Goal: Task Accomplishment & Management: Use online tool/utility

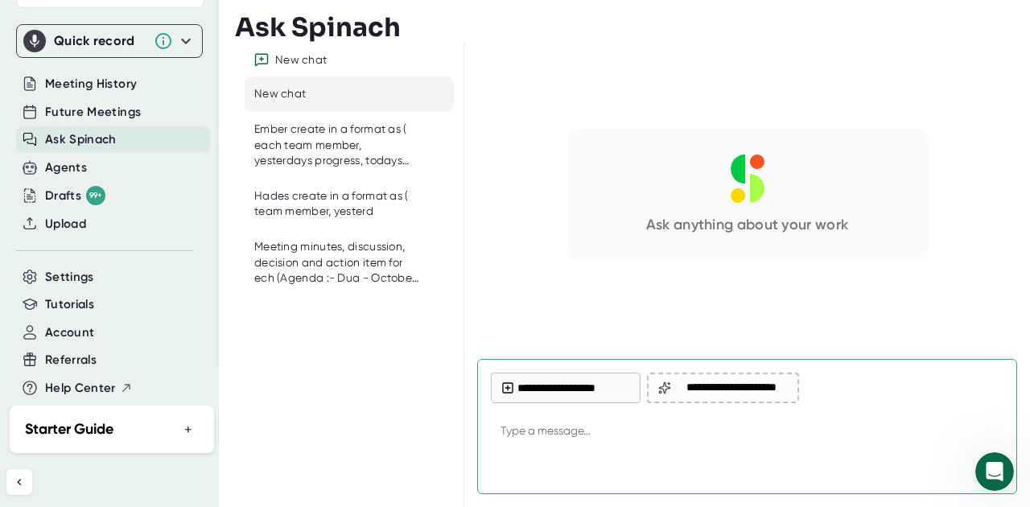
scroll to position [2, 0]
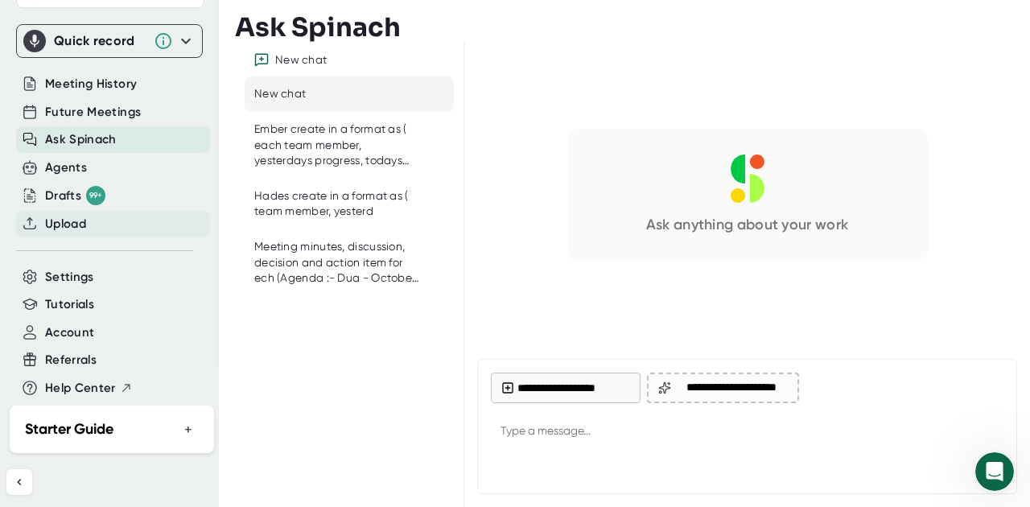
click at [80, 215] on span "Upload" at bounding box center [65, 224] width 41 height 18
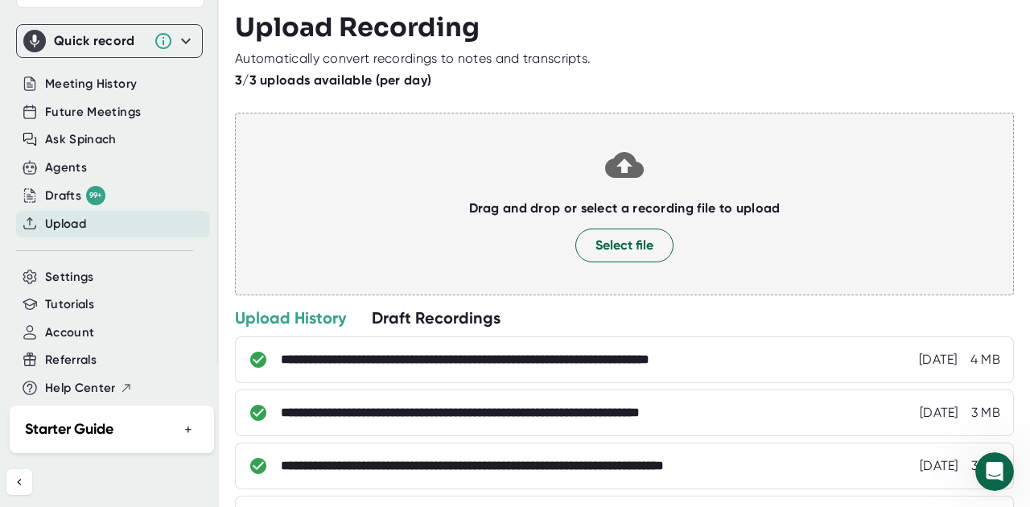
click at [612, 222] on div at bounding box center [624, 222] width 745 height 12
click at [616, 241] on span "Select file" at bounding box center [624, 245] width 58 height 19
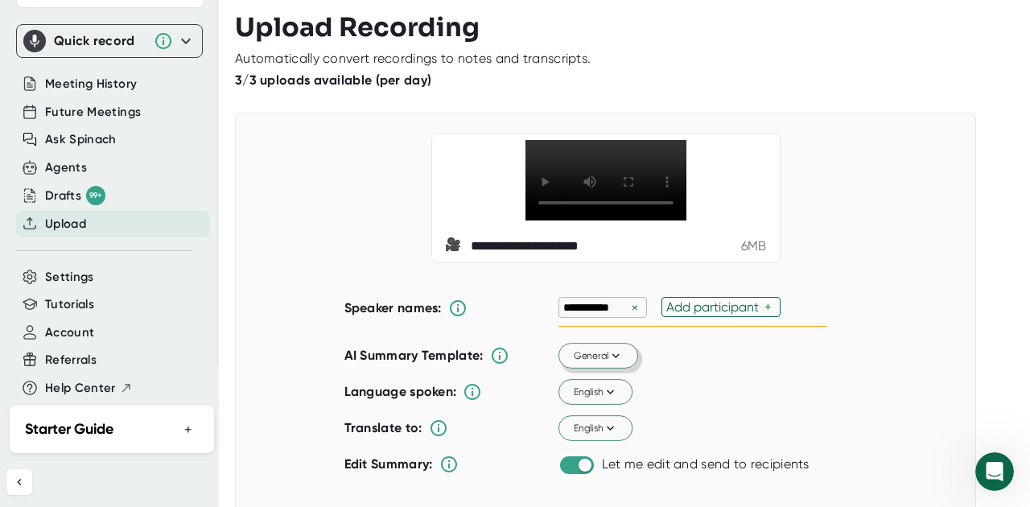
click at [618, 363] on icon at bounding box center [615, 355] width 14 height 14
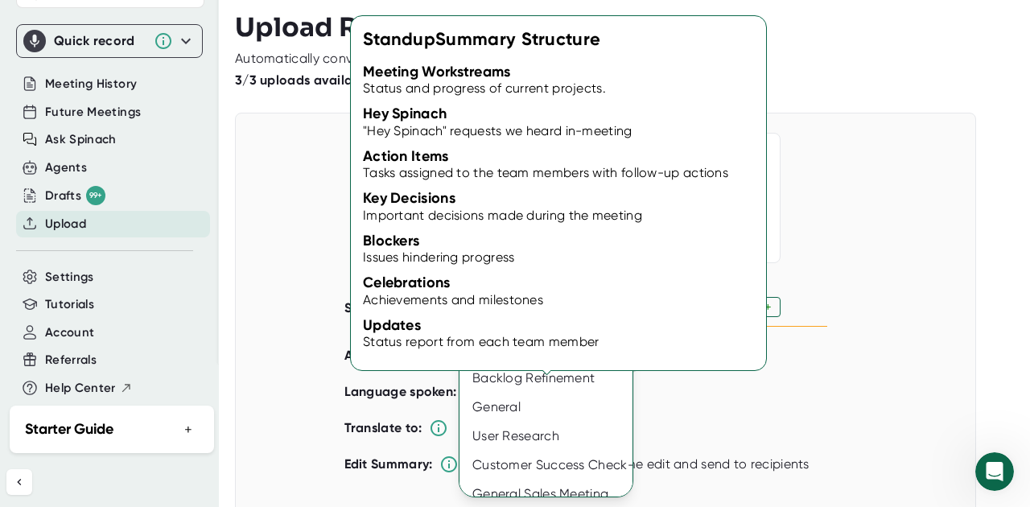
click at [522, 287] on div "Standup" at bounding box center [550, 291] width 183 height 29
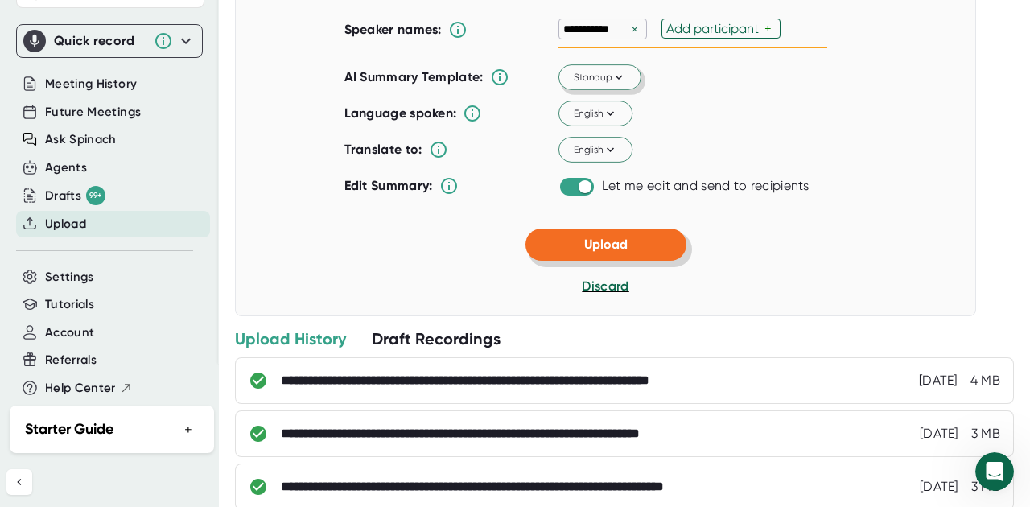
click at [606, 252] on span "Upload" at bounding box center [605, 243] width 43 height 15
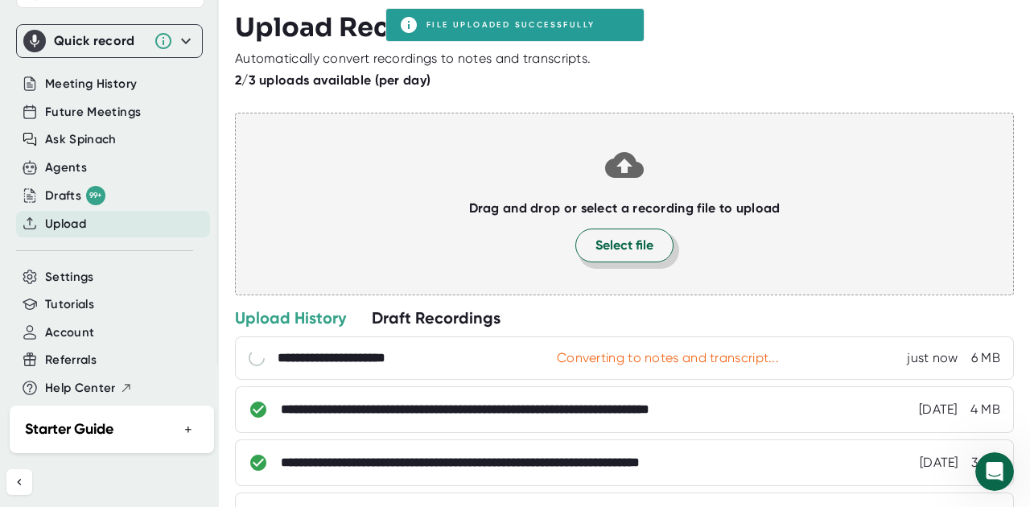
click at [615, 247] on span "Select file" at bounding box center [624, 245] width 58 height 19
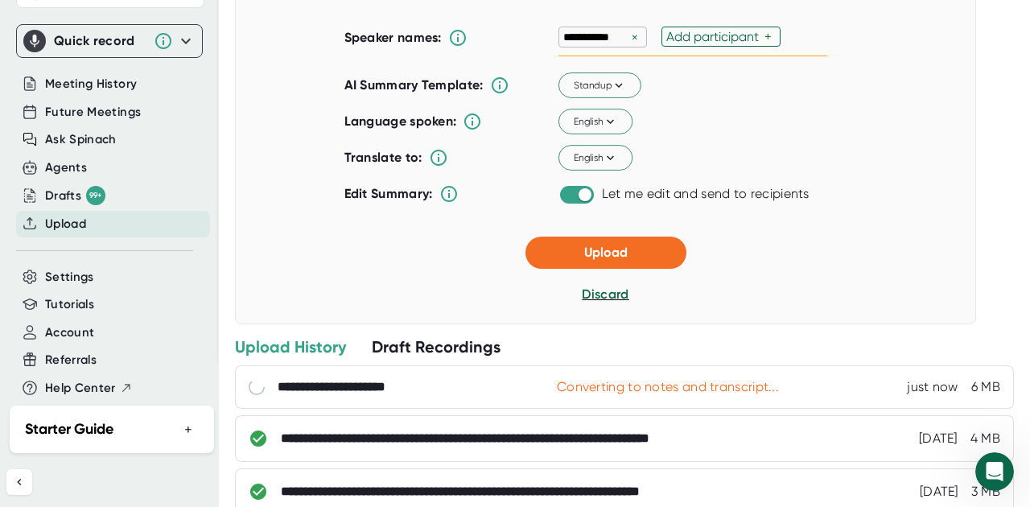
scroll to position [441, 0]
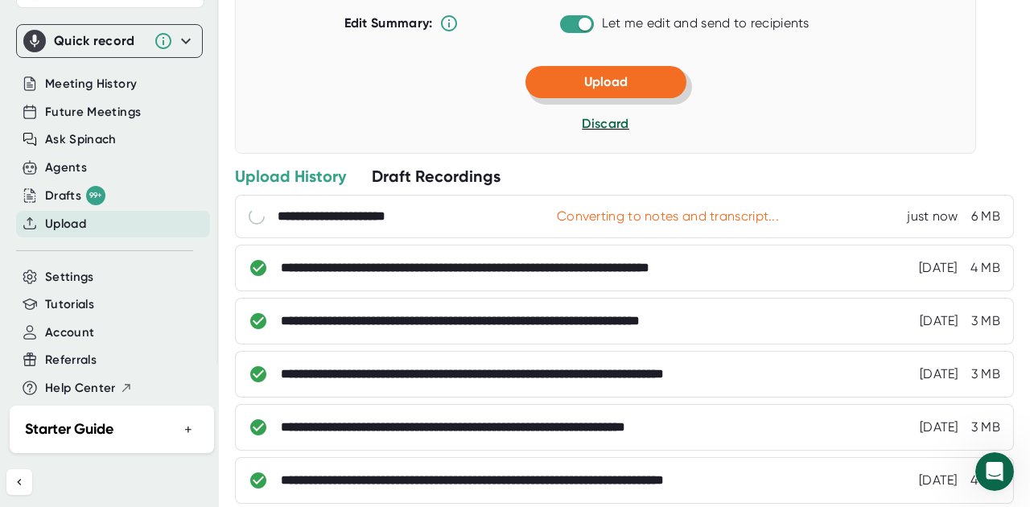
click at [612, 98] on button "Upload" at bounding box center [605, 82] width 161 height 32
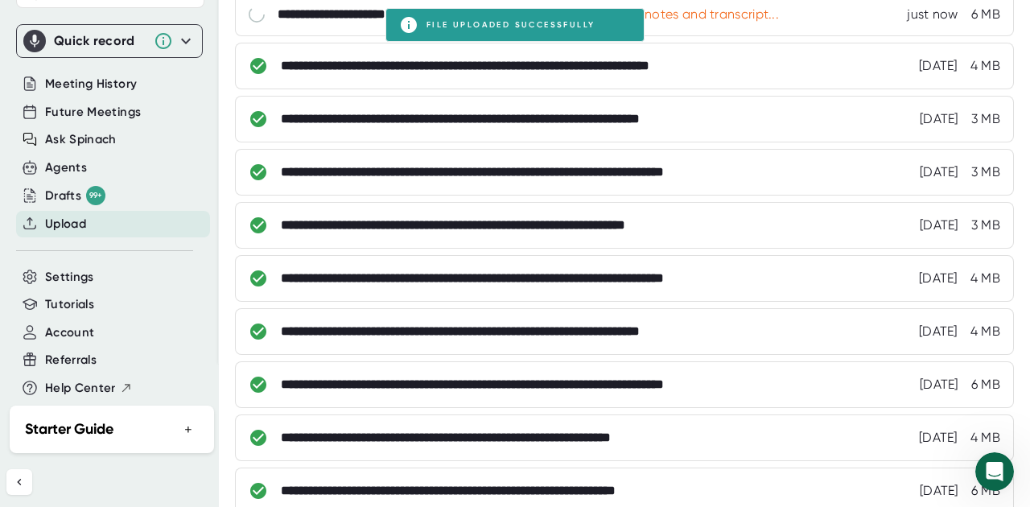
scroll to position [103, 0]
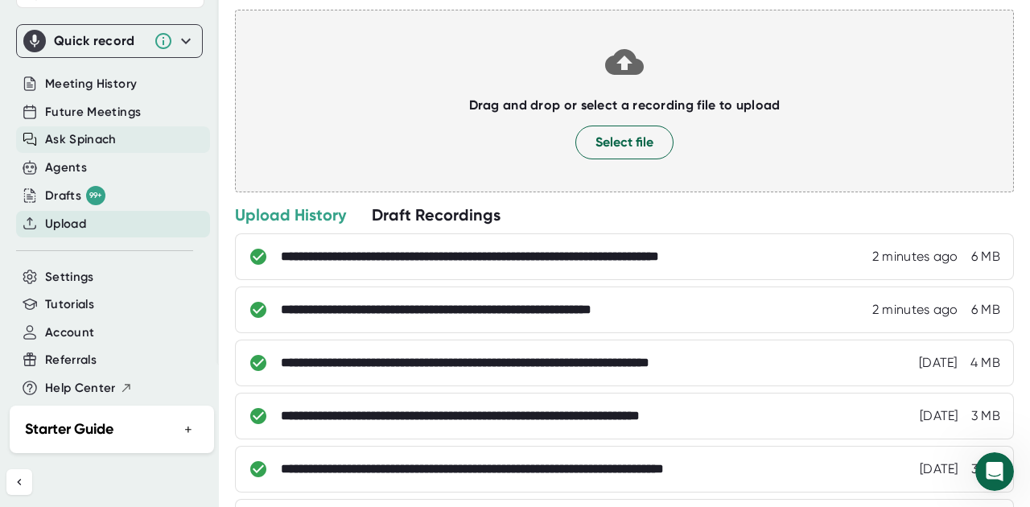
click at [96, 130] on span "Ask Spinach" at bounding box center [81, 139] width 72 height 18
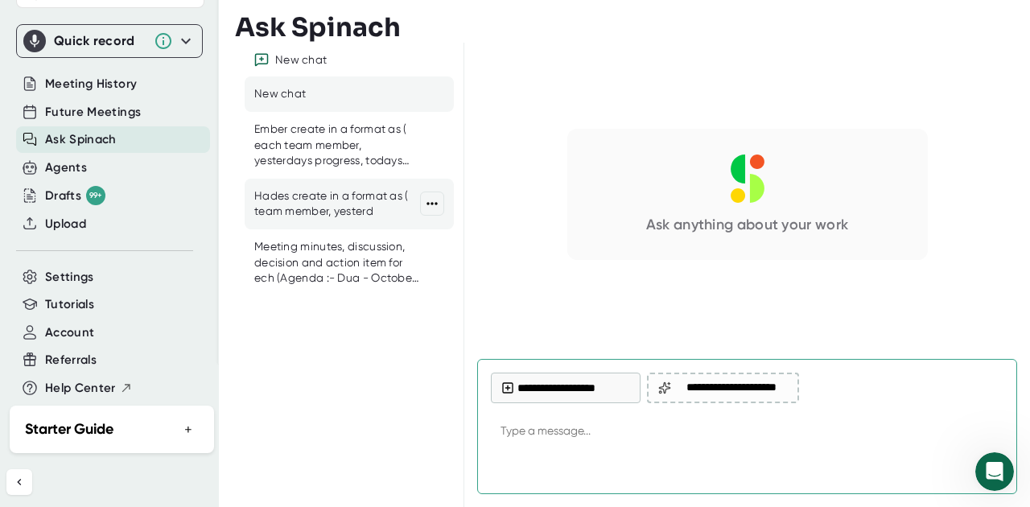
click at [298, 213] on div "Hades create in a format as ( team member, yesterd" at bounding box center [337, 203] width 166 height 31
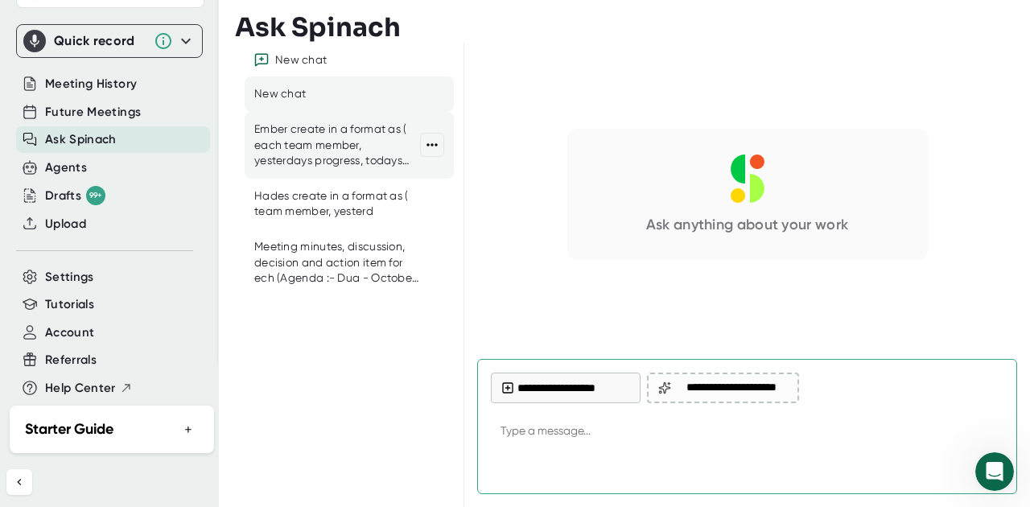
click at [291, 152] on div "Ember create in a format as ( each team member, yesterdays progress, todays pla…" at bounding box center [337, 144] width 166 height 47
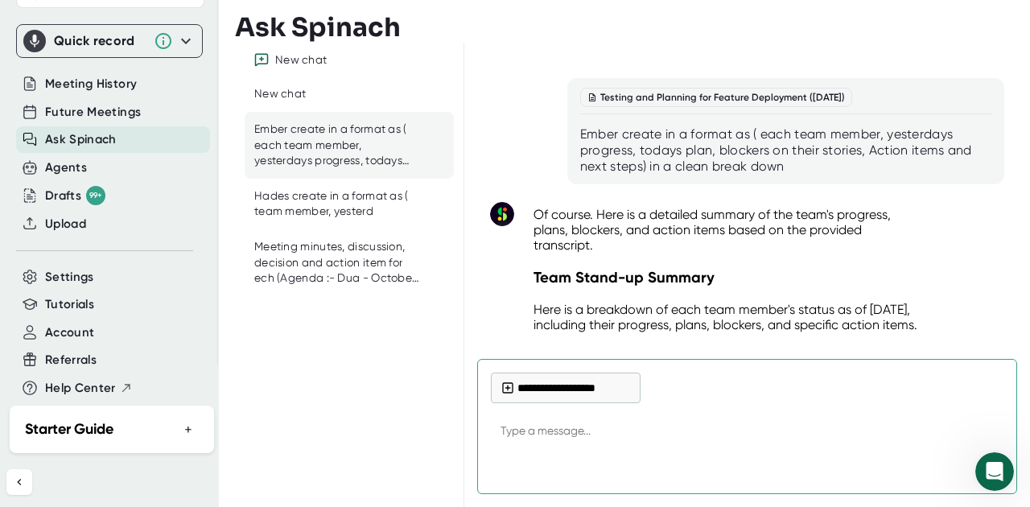
scroll to position [17451, 0]
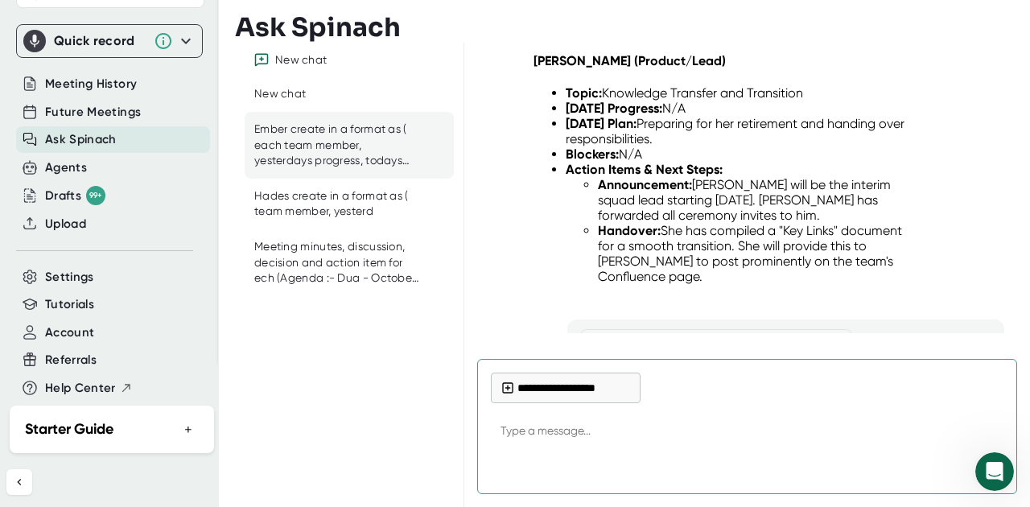
type textarea "x"
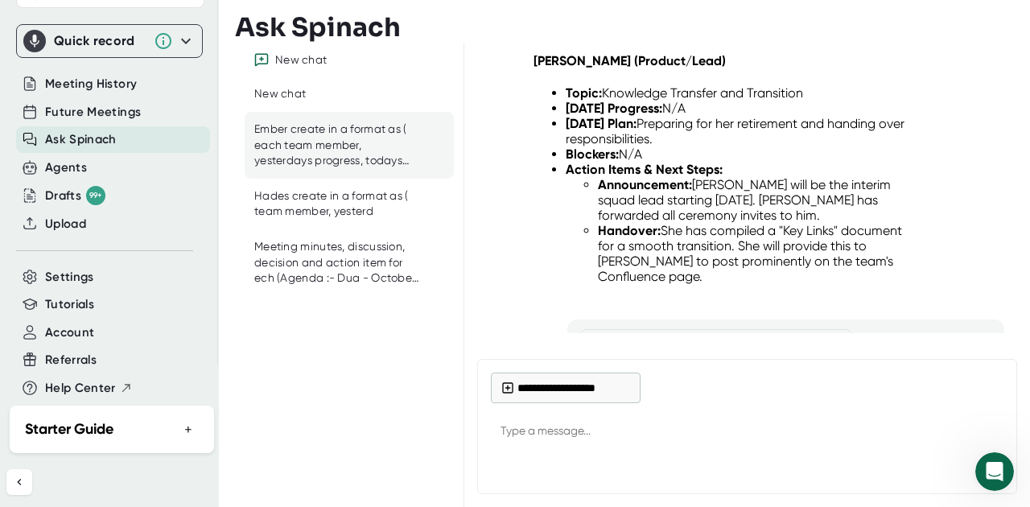
drag, startPoint x: 767, startPoint y: 252, endPoint x: 575, endPoint y: 214, distance: 195.1
click at [575, 319] on div "Testing and Planning for Feature Deployment ([DATE]) Ember create in a format a…" at bounding box center [785, 372] width 437 height 106
copy div "Ember create in a format as ( each team member, yesterdays progress, todays pla…"
click at [72, 215] on span "Upload" at bounding box center [65, 224] width 41 height 18
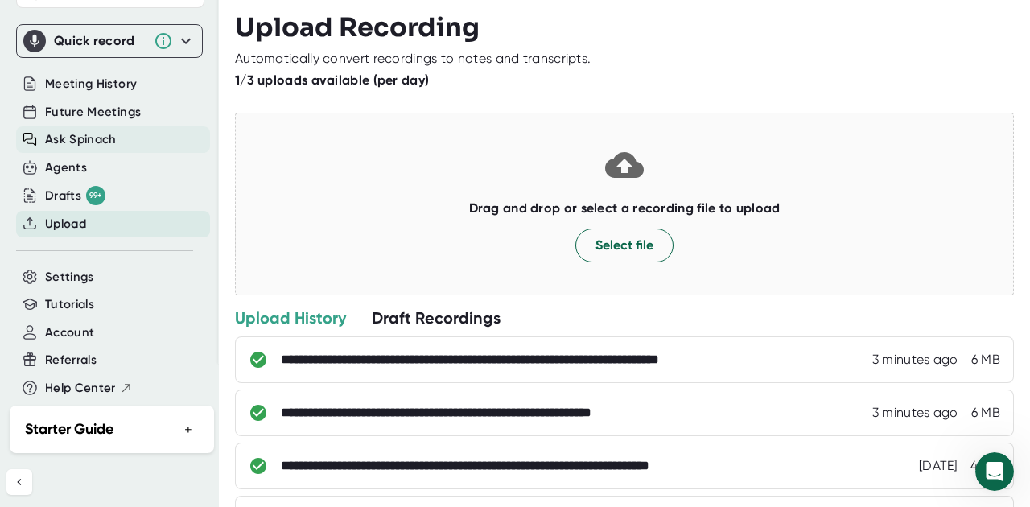
click at [88, 130] on span "Ask Spinach" at bounding box center [81, 139] width 72 height 18
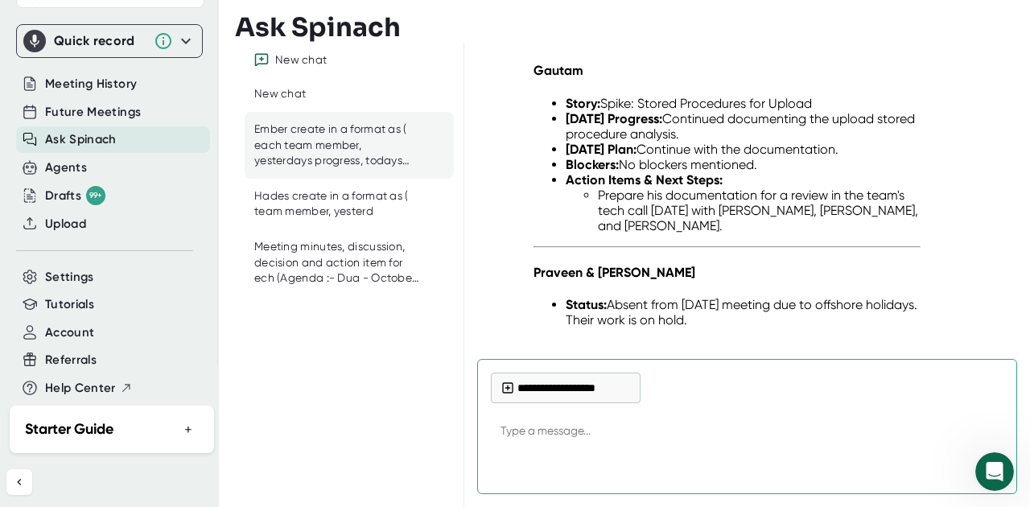
scroll to position [21900, 0]
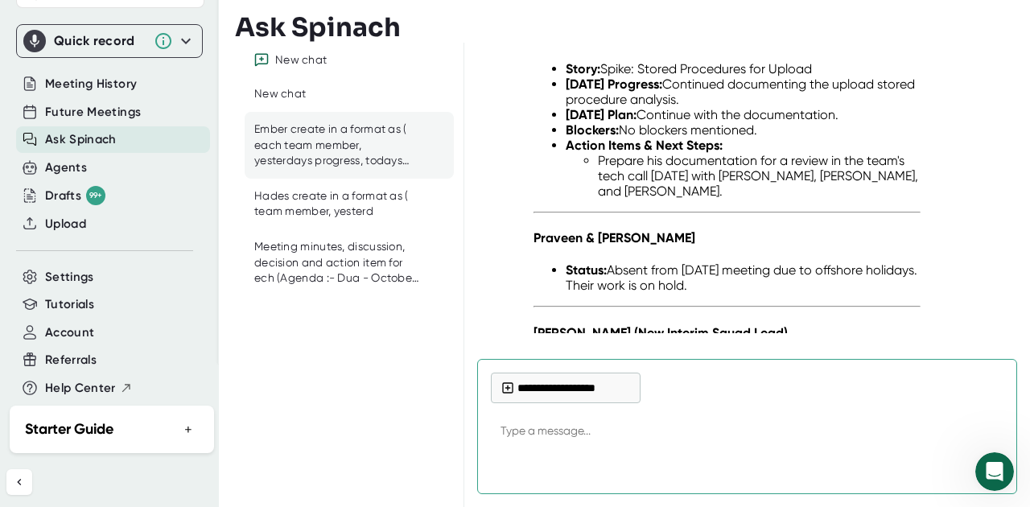
type textarea "Ember create in a format as ( each team member, yesterdays progress, todays pla…"
type textarea "x"
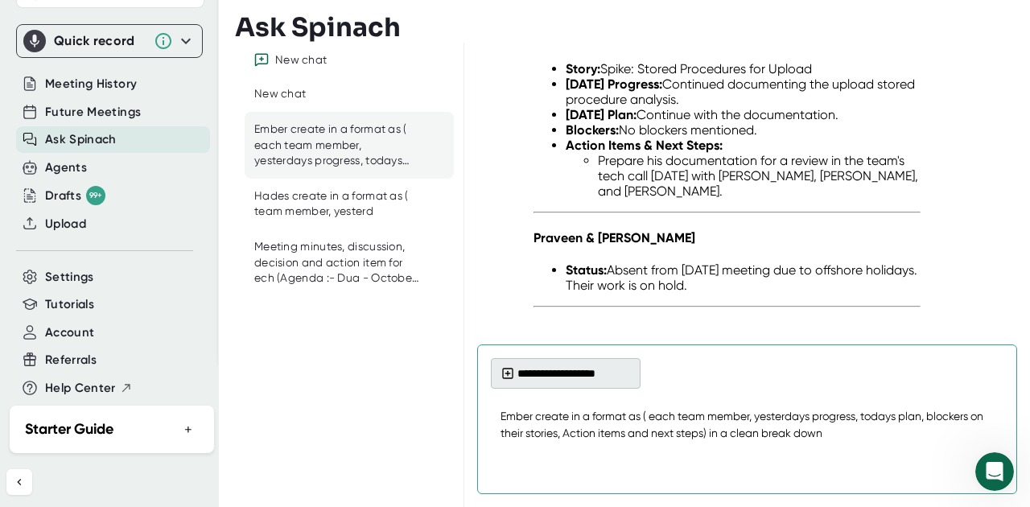
type textarea "Ember create in a format as ( each team member, yesterdays progress, todays pla…"
click at [546, 380] on button "**********" at bounding box center [566, 373] width 150 height 31
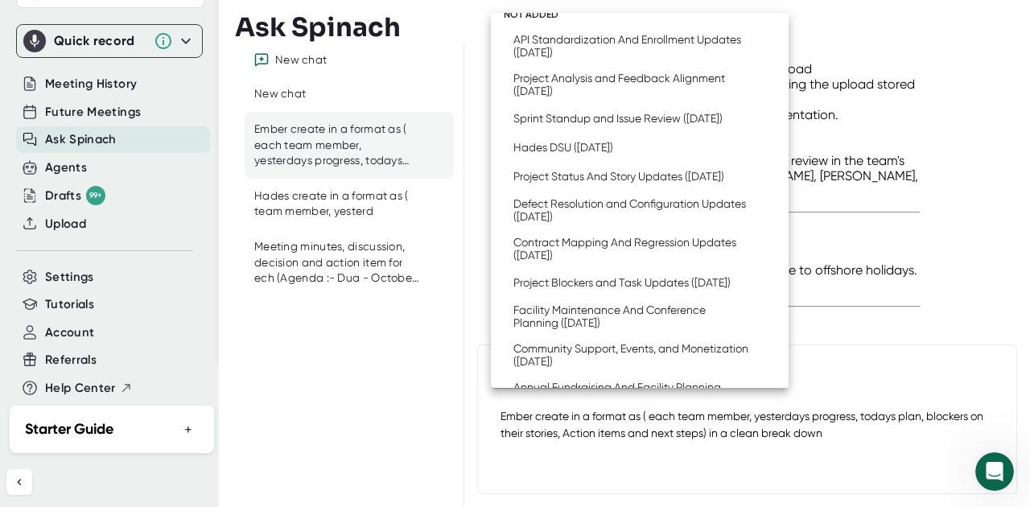
scroll to position [240, 0]
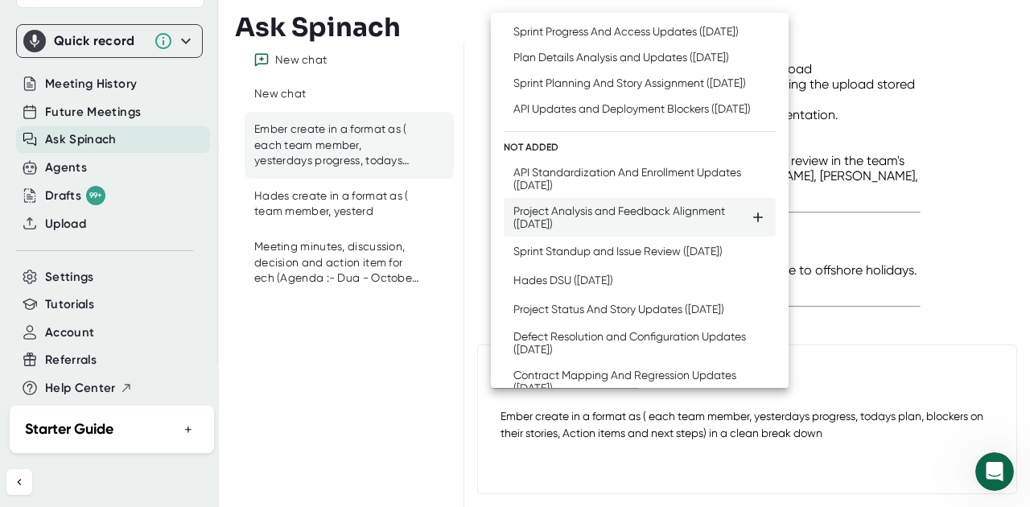
click at [566, 230] on div "Project Analysis and Feedback Alignment ([DATE])" at bounding box center [631, 217] width 236 height 26
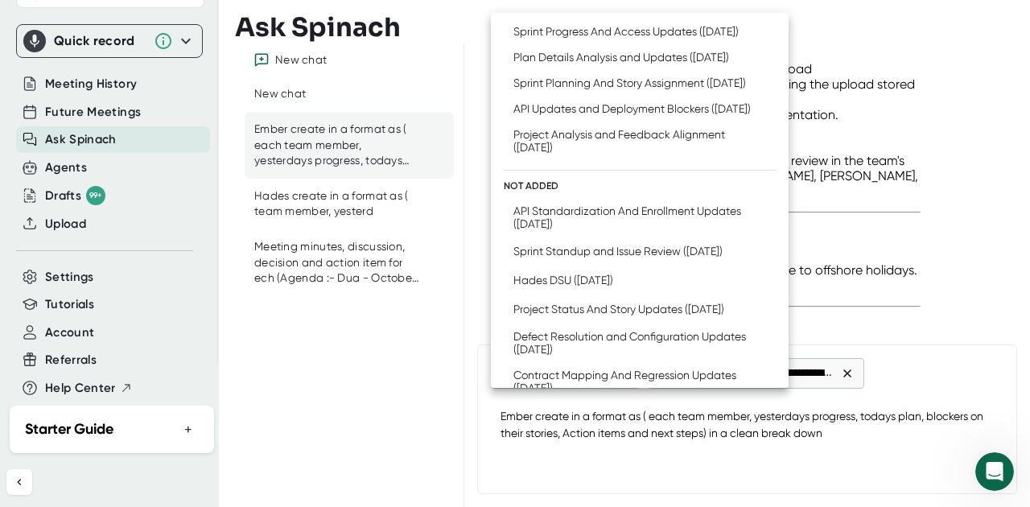
click at [906, 421] on div at bounding box center [515, 253] width 1030 height 507
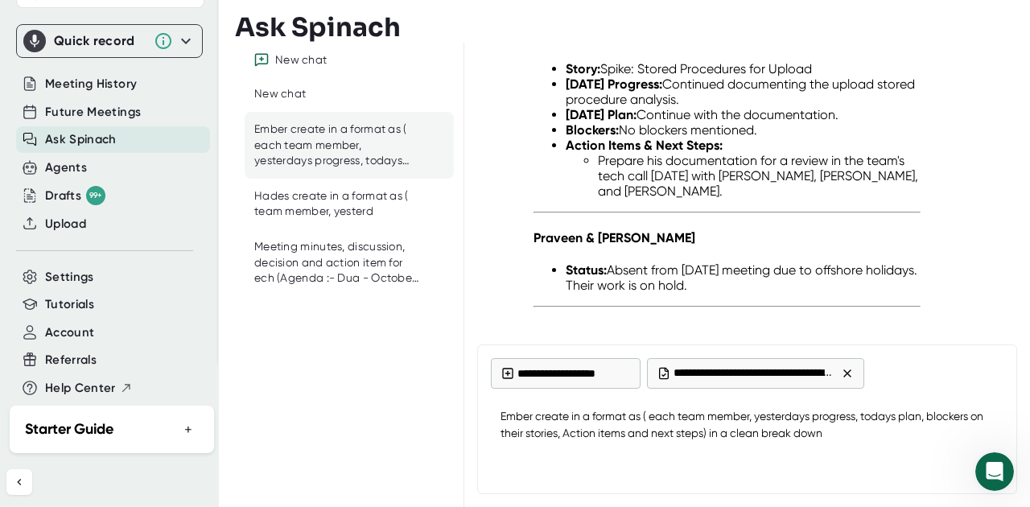
type textarea "x"
click at [871, 433] on textarea "Ember create in a format as ( each team member, yesterdays progress, todays pla…" at bounding box center [747, 424] width 512 height 53
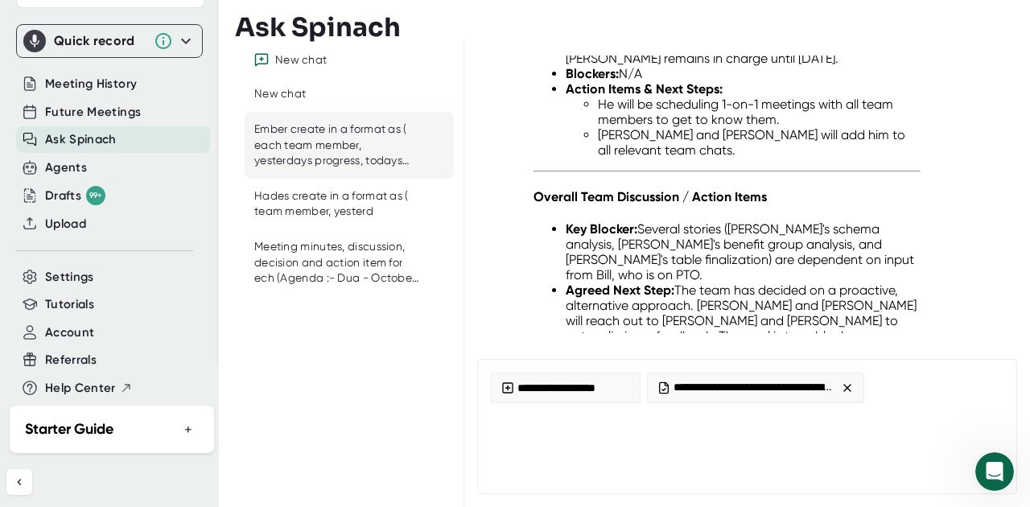
scroll to position [22254, 0]
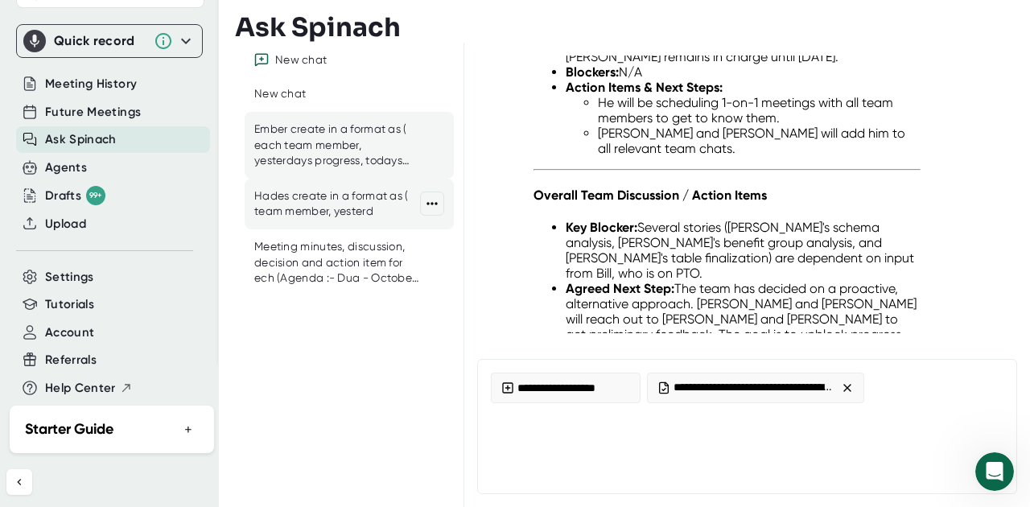
click at [314, 195] on div "Hades create in a format as ( team member, yesterd" at bounding box center [337, 203] width 166 height 31
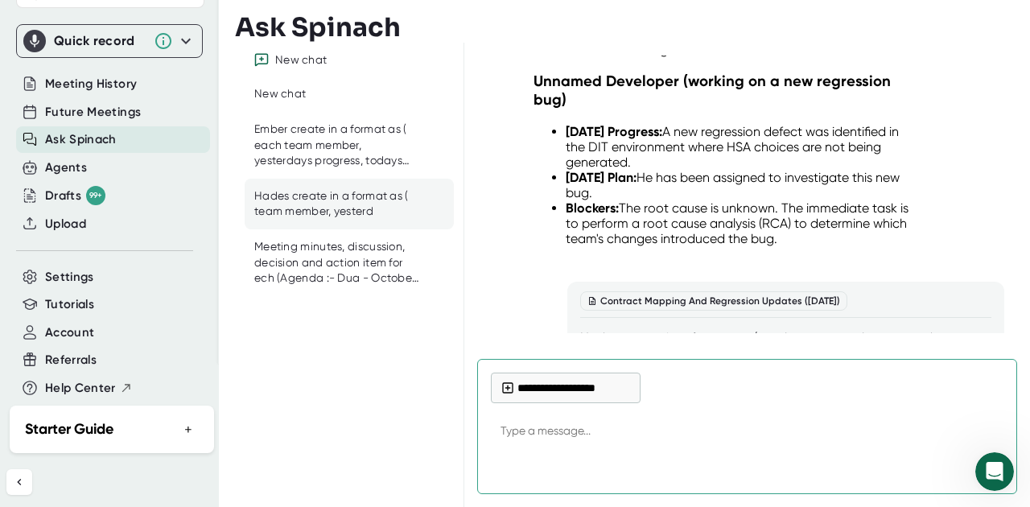
scroll to position [21135, 0]
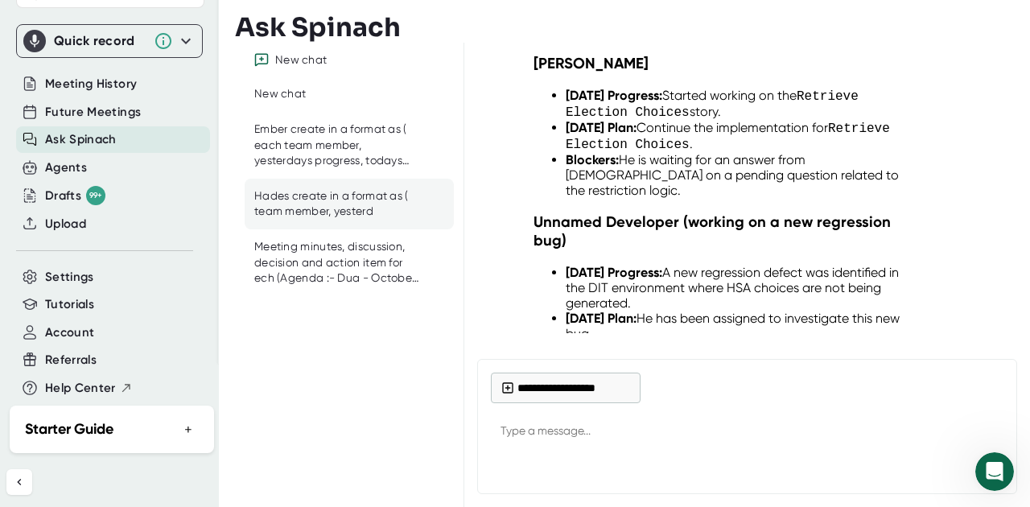
drag, startPoint x: 795, startPoint y: 244, endPoint x: 572, endPoint y: 212, distance: 225.9
click at [572, 422] on div "Contract Mapping And Regression Updates ([DATE]) Hades create in a format as ( …" at bounding box center [785, 475] width 437 height 106
copy div "Hades create in a format as ( each team member, yesterdays progress, todays pla…"
click at [514, 396] on button "**********" at bounding box center [566, 387] width 150 height 31
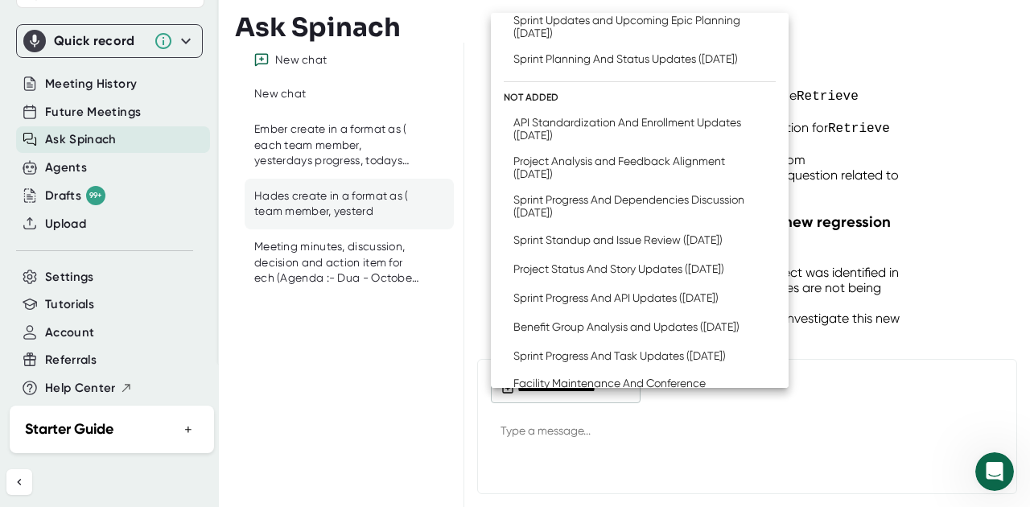
scroll to position [534, 0]
click at [569, 142] on div "API Standardization And Enrollment Updates ([DATE])" at bounding box center [631, 129] width 236 height 26
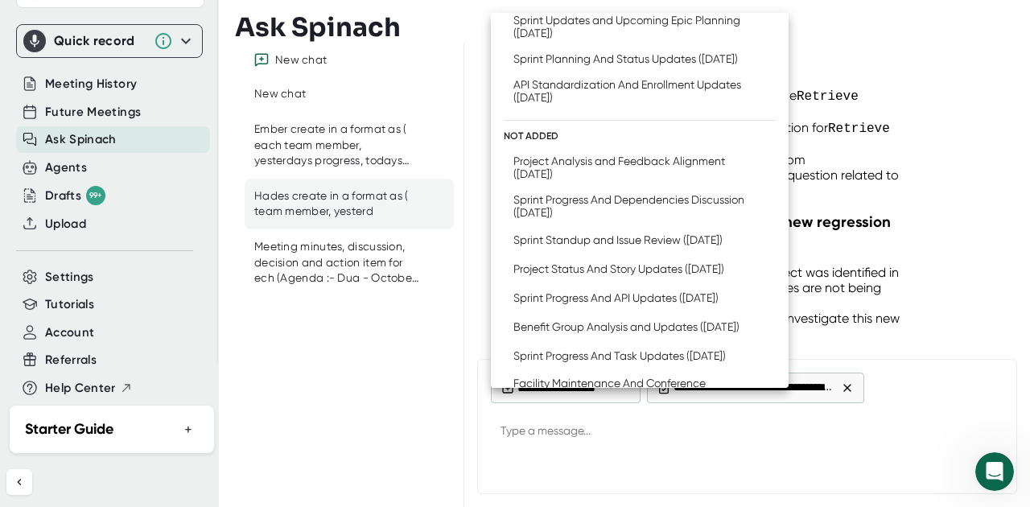
click at [582, 432] on div at bounding box center [515, 253] width 1030 height 507
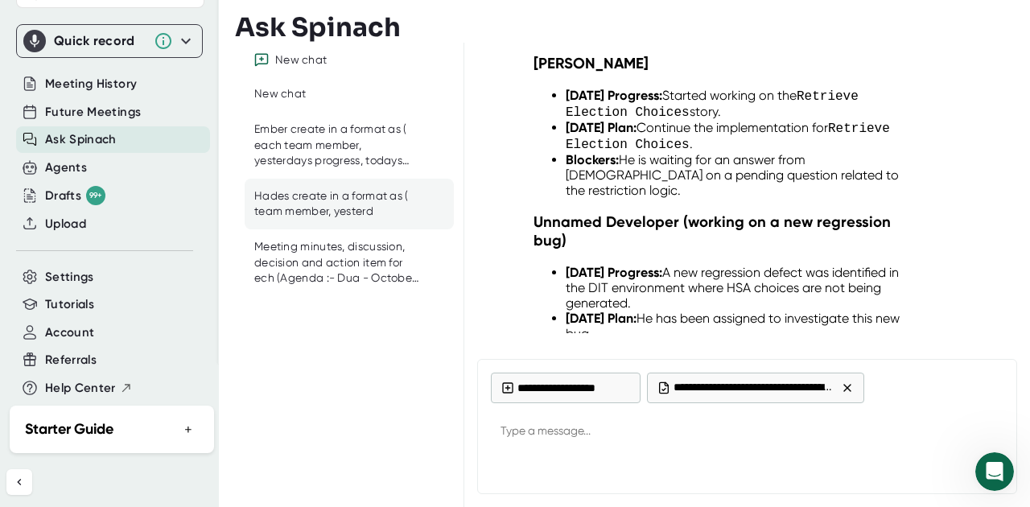
type textarea "x"
click at [561, 434] on textarea at bounding box center [747, 432] width 512 height 39
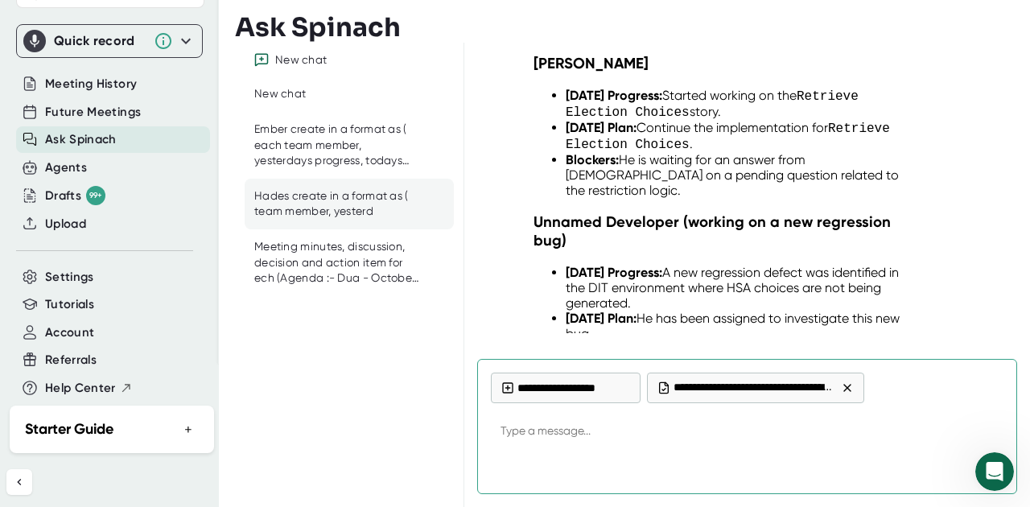
paste textarea "Hades create in a format as ( each team member, yesterdays progress, todays pla…"
type textarea "Hades create in a format as ( each team member, yesterdays progress, todays pla…"
type textarea "x"
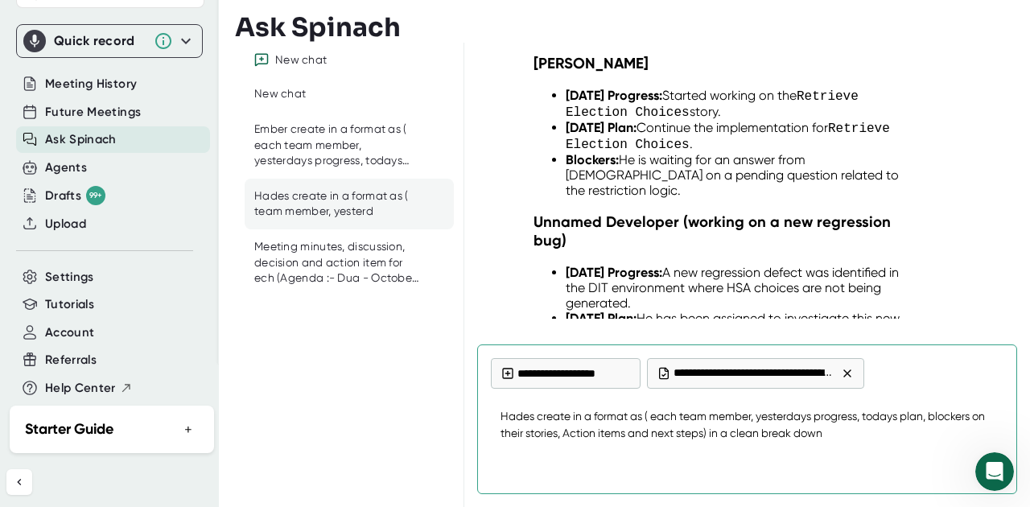
type textarea "Hades create in a format as ( each team member, yesterdays progress, todays pla…"
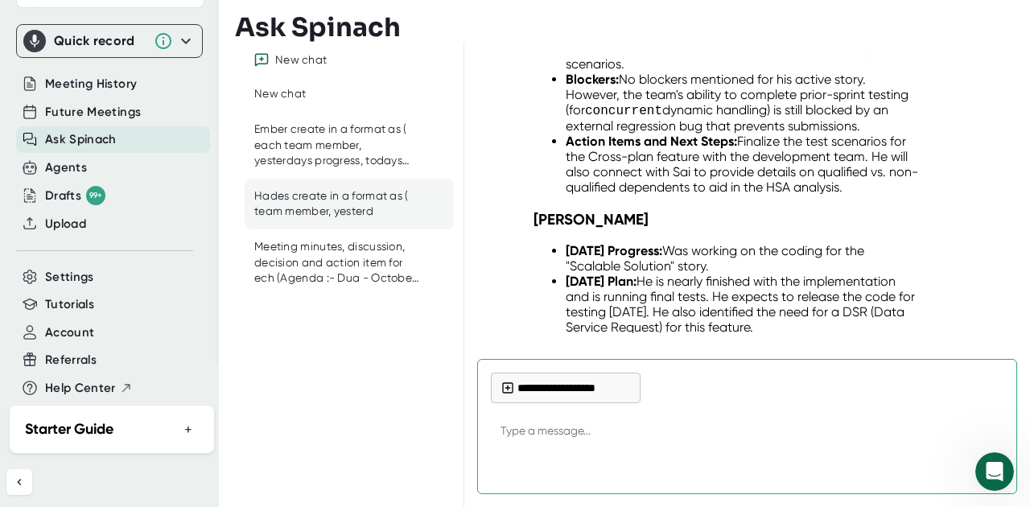
scroll to position [29120, 0]
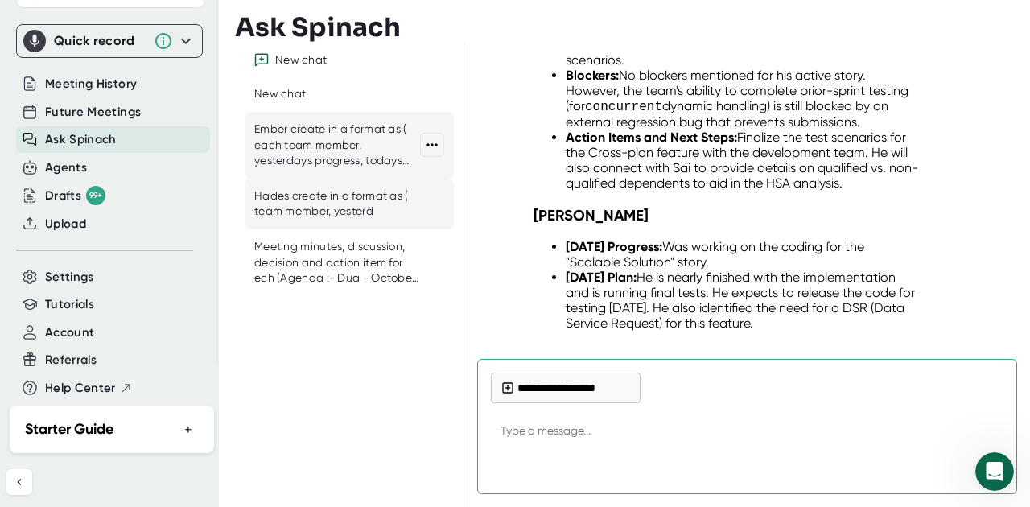
click at [324, 138] on div "Ember create in a format as ( each team member, yesterdays progress, todays pla…" at bounding box center [337, 144] width 166 height 47
click at [331, 150] on div "Ember create in a format as ( each team member, yesterdays progress, todays pla…" at bounding box center [337, 144] width 166 height 47
click at [324, 150] on div "Ember create in a format as ( each team member, yesterdays progress, todays pla…" at bounding box center [337, 144] width 166 height 47
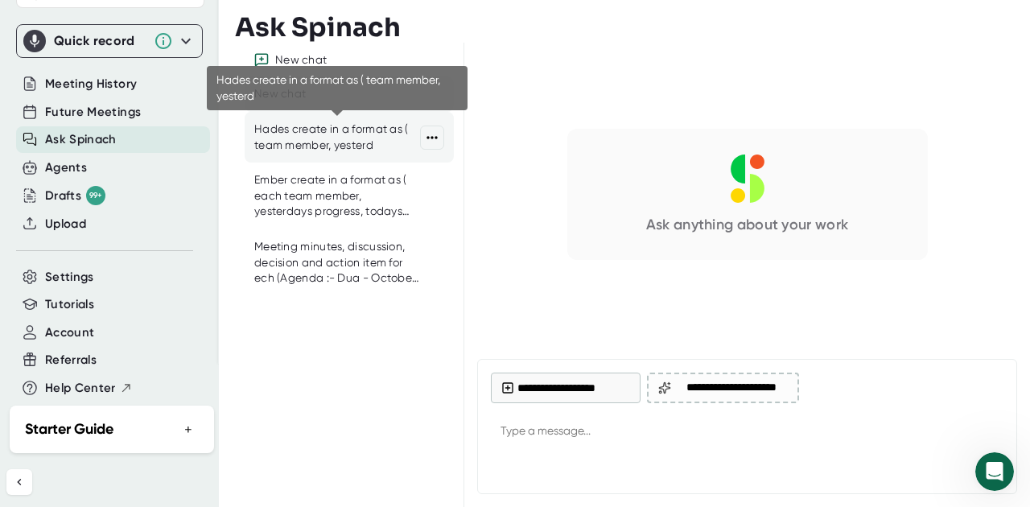
click at [336, 152] on div "Hades create in a format as ( team member, yesterd" at bounding box center [337, 136] width 166 height 31
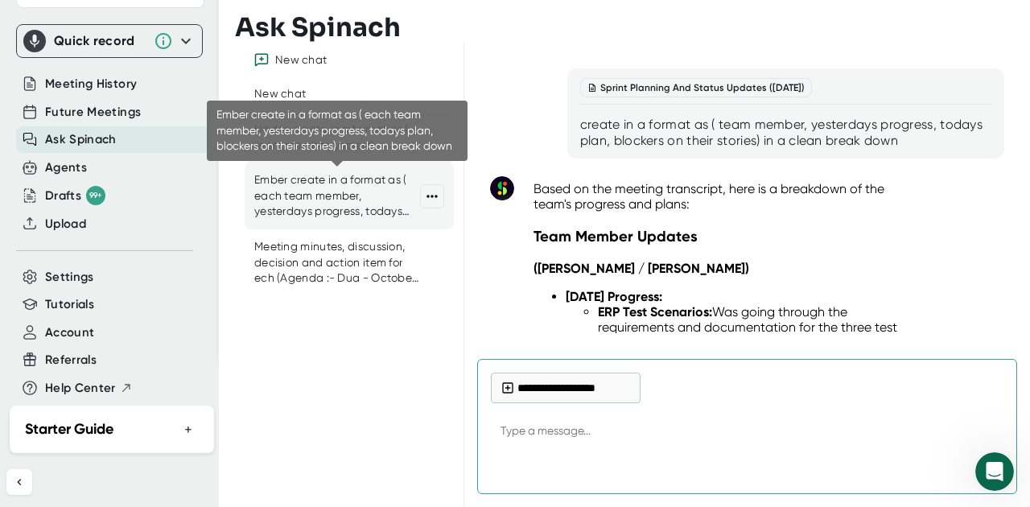
click at [323, 217] on div "Ember create in a format as ( each team member, yesterdays progress, todays pla…" at bounding box center [337, 195] width 166 height 47
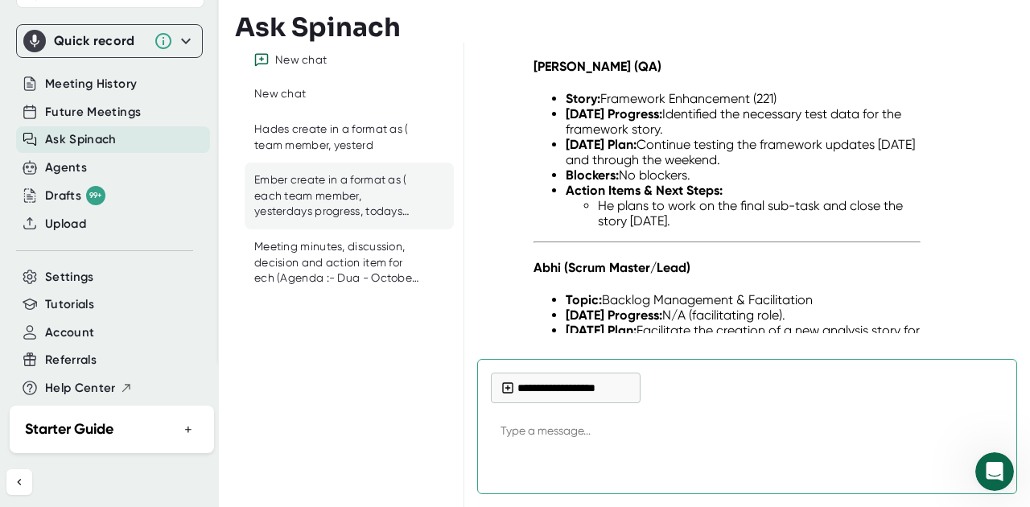
scroll to position [24294, 0]
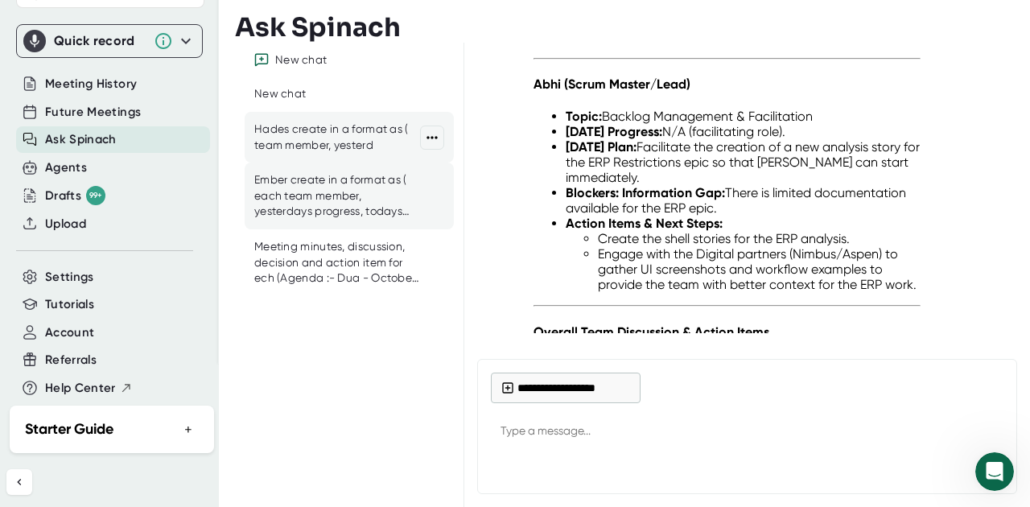
click at [314, 127] on div "Hades create in a format as ( team member, yesterd" at bounding box center [337, 136] width 166 height 31
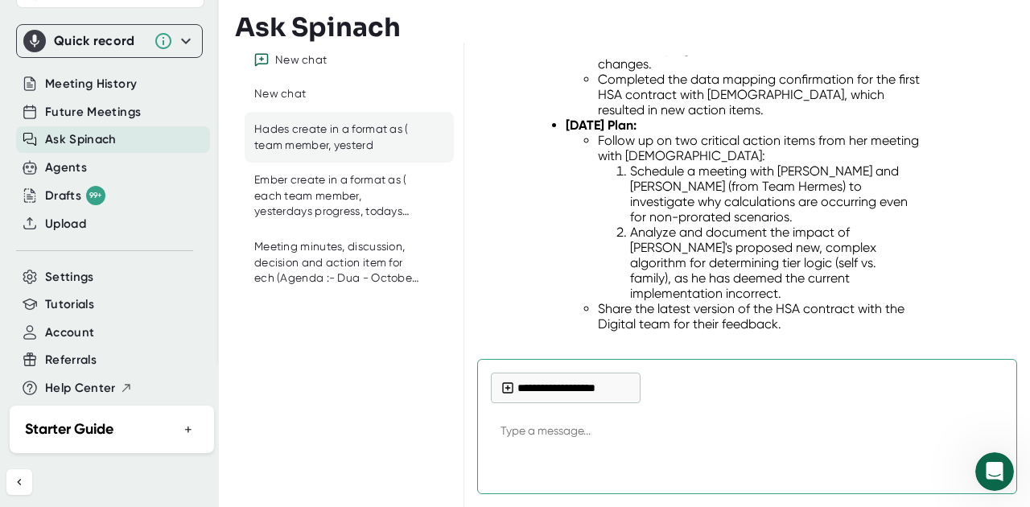
scroll to position [22654, 0]
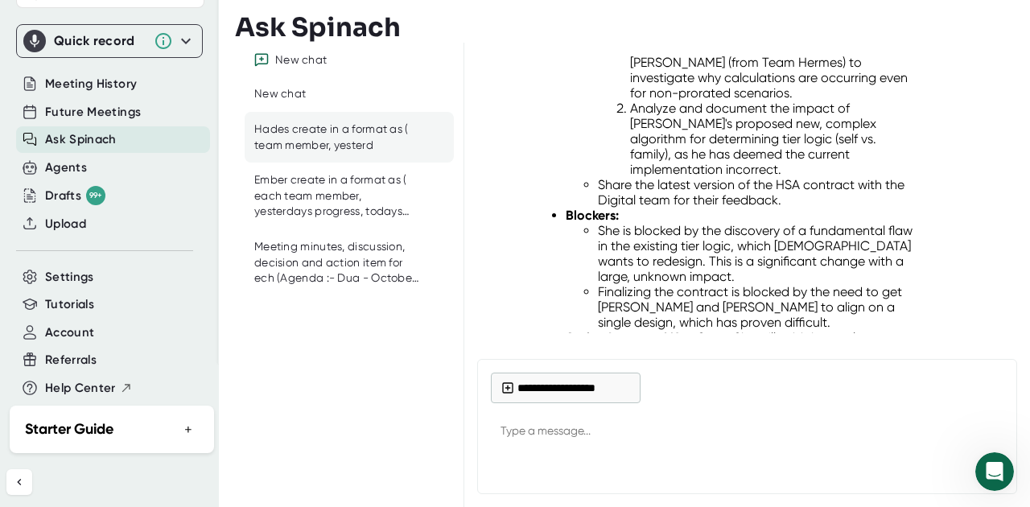
type textarea "x"
